Goal: Task Accomplishment & Management: Manage account settings

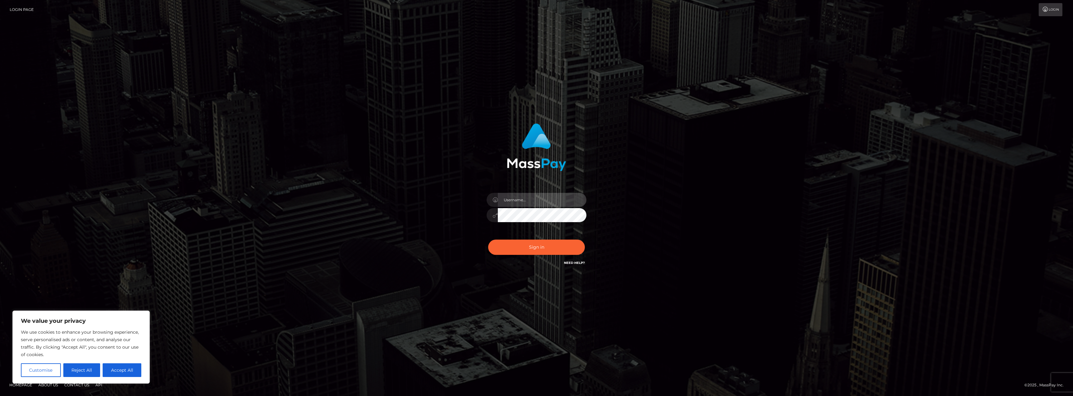
click at [522, 199] on input "text" at bounding box center [542, 200] width 89 height 14
type input "asinergo1988@gmail.com"
click at [540, 244] on button "Sign in" at bounding box center [536, 247] width 97 height 15
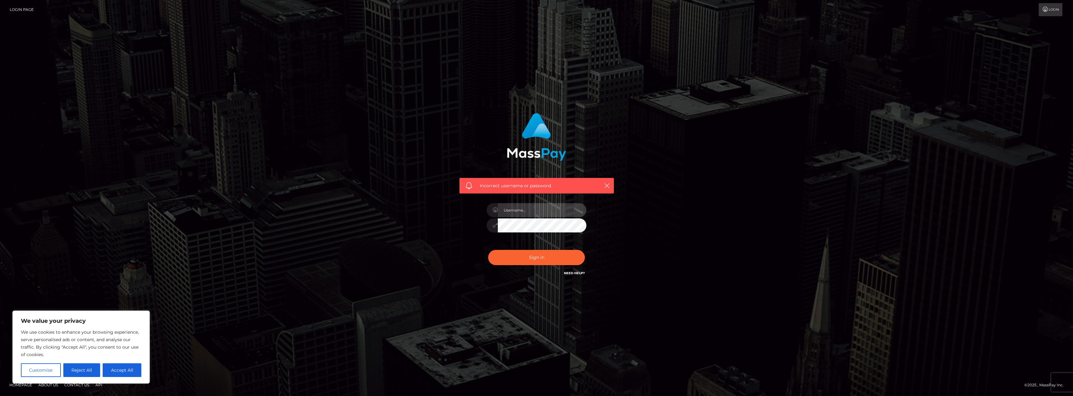
click at [535, 211] on input "text" at bounding box center [542, 210] width 89 height 14
type input "[EMAIL_ADDRESS][DOMAIN_NAME]"
click at [113, 372] on button "Accept All" at bounding box center [122, 371] width 39 height 14
checkbox input "true"
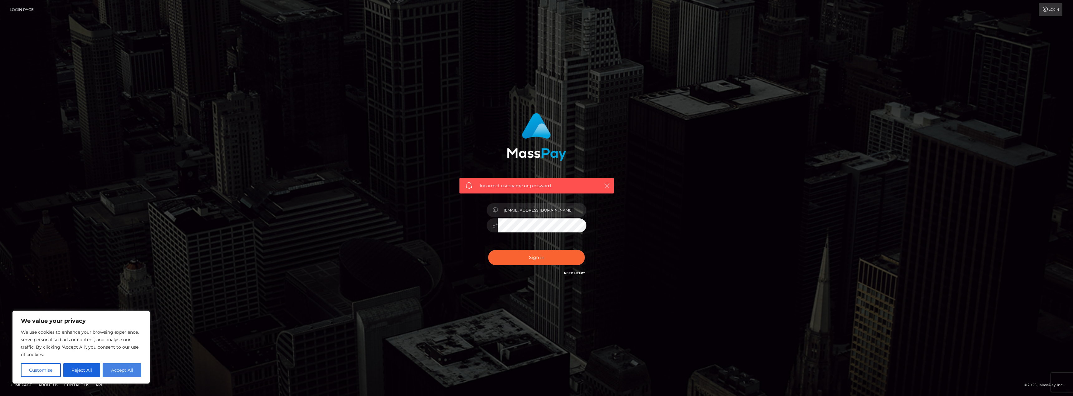
checkbox input "true"
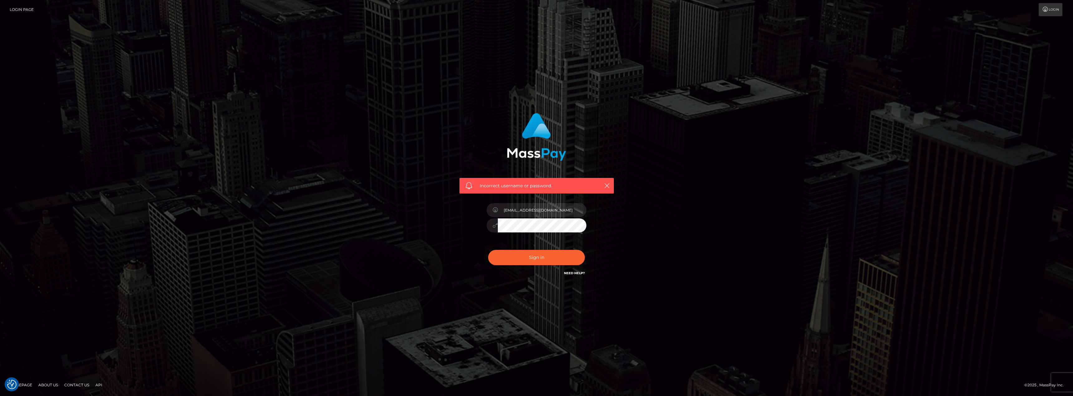
click at [353, 221] on div "Incorrect username or password. asinergo1988@gmail.com" at bounding box center [536, 198] width 1073 height 273
click at [331, 220] on div "Incorrect username or password. asinergo1988@gmail.com" at bounding box center [536, 198] width 1073 height 273
click at [528, 257] on button "Sign in" at bounding box center [536, 257] width 97 height 15
click at [1045, 9] on icon at bounding box center [1045, 9] width 7 height 5
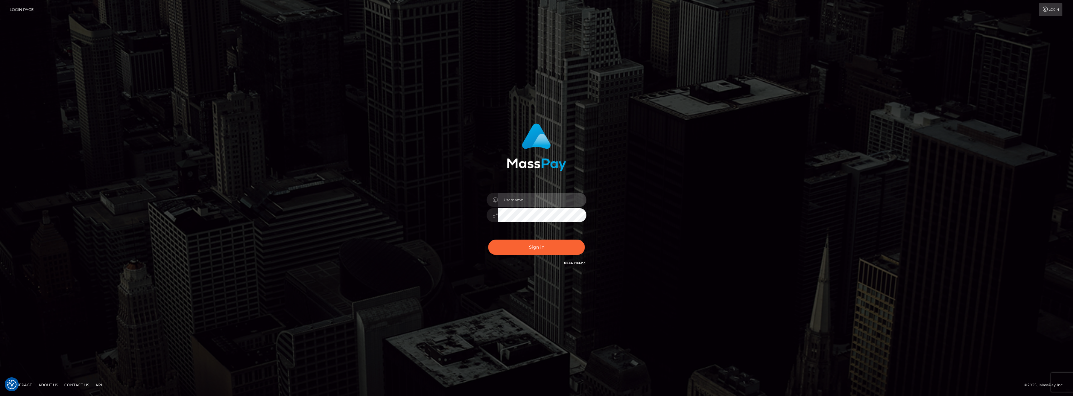
click at [542, 202] on input "text" at bounding box center [542, 200] width 89 height 14
type input "[EMAIL_ADDRESS][DOMAIN_NAME]"
click at [531, 248] on button "Sign in" at bounding box center [536, 247] width 97 height 15
